Goal: Navigation & Orientation: Find specific page/section

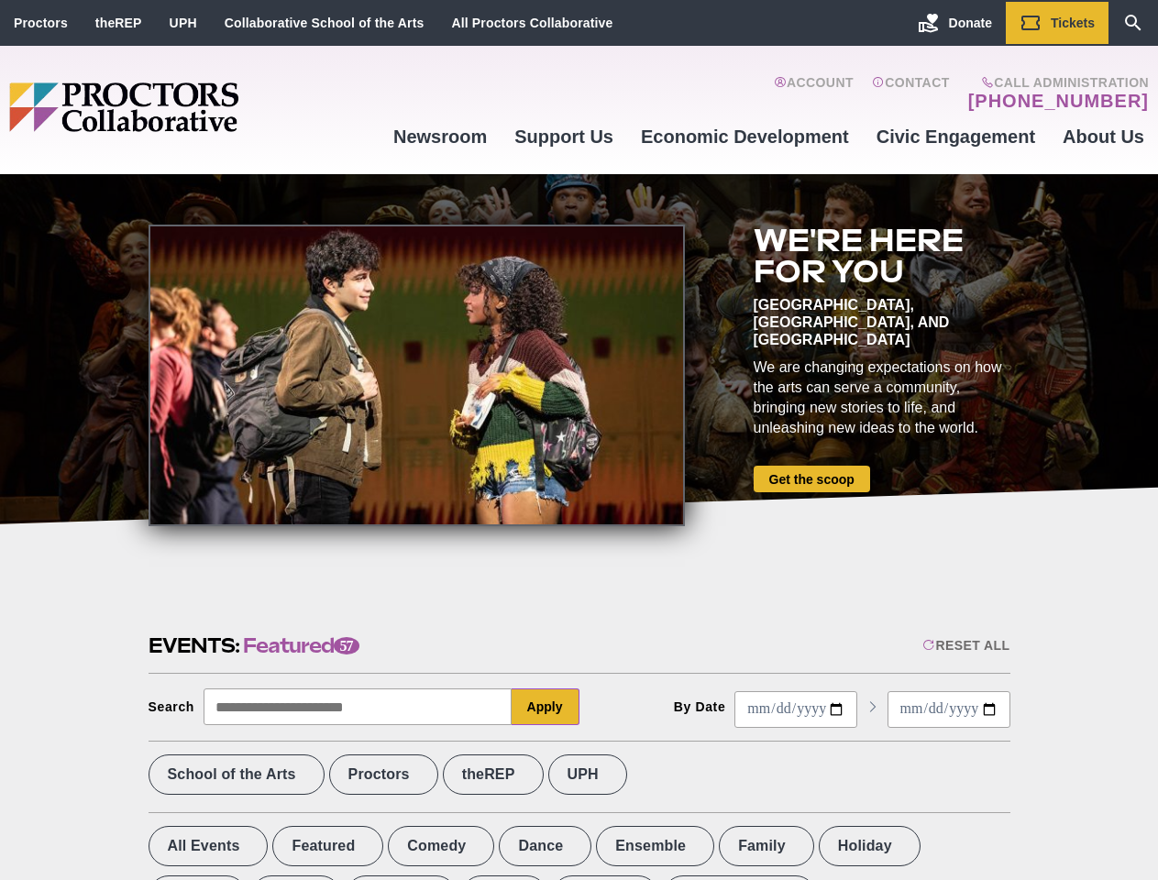
click at [578, 440] on div at bounding box center [416, 376] width 536 height 302
click at [964, 645] on div "Reset All" at bounding box center [965, 645] width 87 height 15
click at [545, 707] on button "Apply" at bounding box center [545, 706] width 68 height 37
